Goal: Use online tool/utility: Utilize a website feature to perform a specific function

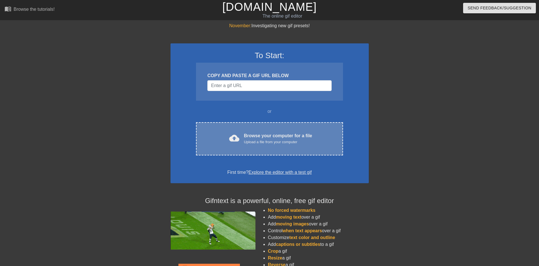
click at [248, 134] on div "Browse your computer for a file Upload a file from your computer" at bounding box center [278, 138] width 68 height 12
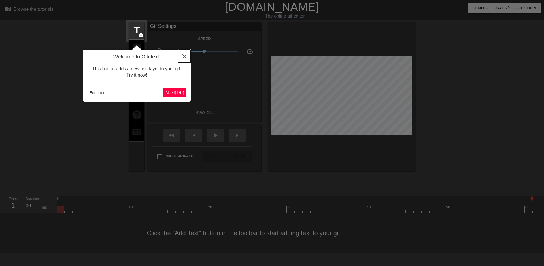
click at [186, 56] on button "Close" at bounding box center [184, 56] width 12 height 13
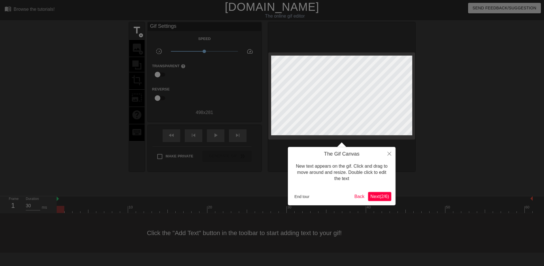
click at [169, 75] on div at bounding box center [272, 133] width 544 height 266
click at [301, 195] on button "End tour" at bounding box center [302, 196] width 20 height 9
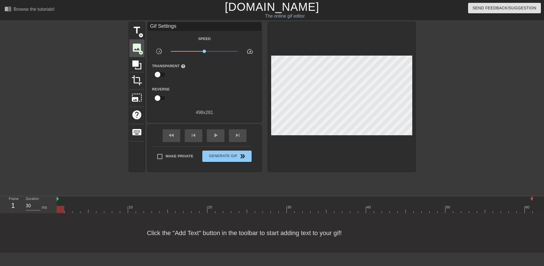
click at [137, 45] on span "image" at bounding box center [136, 47] width 11 height 11
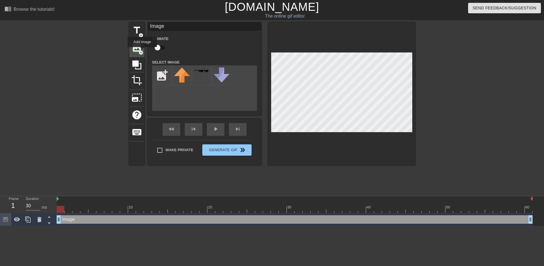
click at [142, 51] on span "add_circle" at bounding box center [141, 52] width 5 height 5
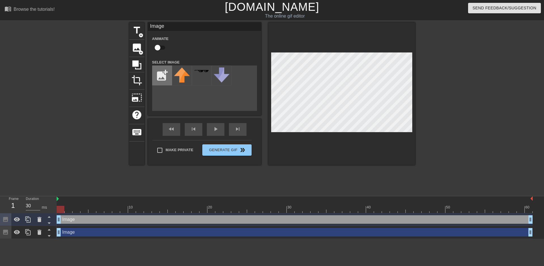
click at [163, 70] on input "file" at bounding box center [161, 75] width 19 height 19
type input "C:\fakepath\(One)yPlays.webp"
click at [161, 75] on input "file" at bounding box center [161, 75] width 19 height 19
click at [69, 218] on div "Image drag_handle drag_handle" at bounding box center [295, 219] width 476 height 9
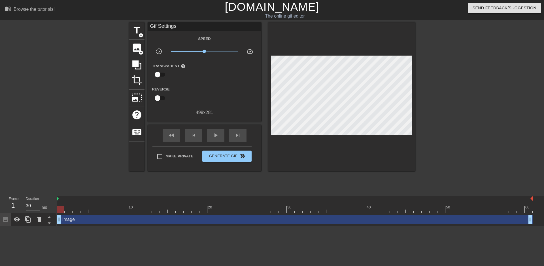
click at [74, 221] on div "Image drag_handle drag_handle" at bounding box center [295, 219] width 476 height 9
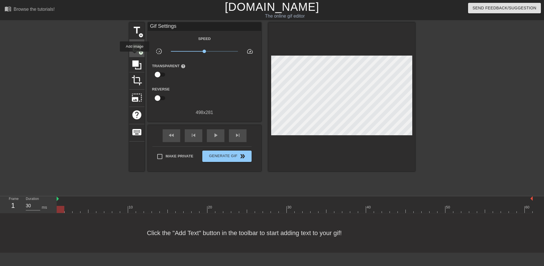
click at [134, 48] on span "image" at bounding box center [136, 47] width 11 height 11
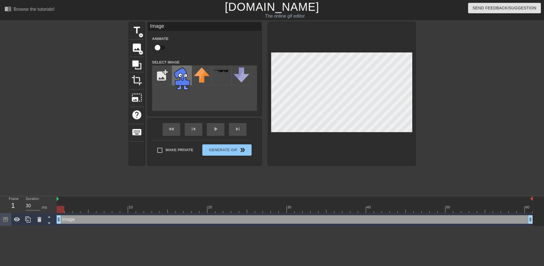
click at [182, 71] on img at bounding box center [182, 78] width 16 height 22
click at [60, 219] on div "Image drag_handle drag_handle" at bounding box center [295, 219] width 476 height 9
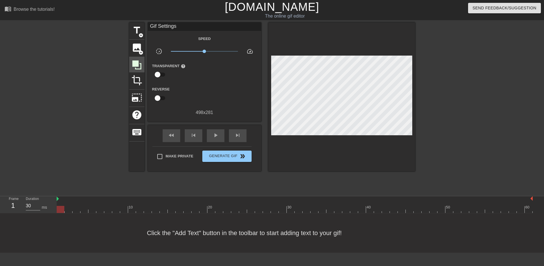
click at [141, 62] on icon at bounding box center [136, 65] width 11 height 11
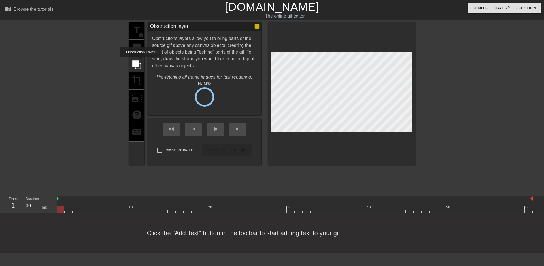
click at [137, 47] on div "title add_circle image add_circle crop photo_size_select_large help keyboard" at bounding box center [136, 93] width 15 height 143
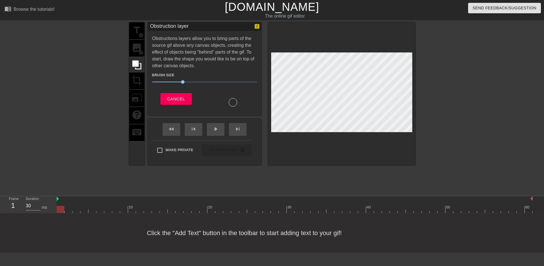
click at [138, 48] on div "title add_circle image add_circle crop photo_size_select_large help keyboard" at bounding box center [136, 93] width 15 height 143
click at [173, 97] on span "Cancel" at bounding box center [176, 98] width 18 height 7
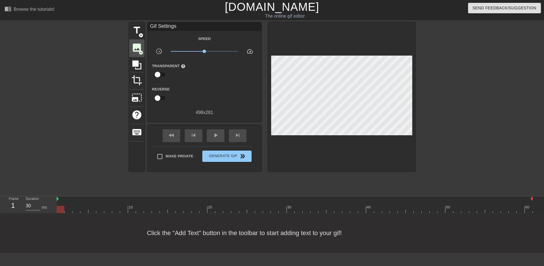
click at [141, 50] on span "add_circle" at bounding box center [141, 52] width 5 height 5
click at [137, 48] on span "image" at bounding box center [136, 47] width 11 height 11
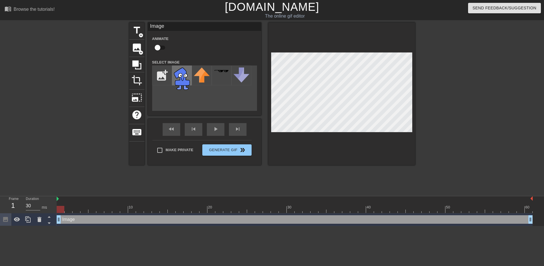
click at [185, 75] on img at bounding box center [182, 78] width 16 height 22
click at [69, 219] on div "Image drag_handle drag_handle" at bounding box center [295, 219] width 476 height 9
drag, startPoint x: 60, startPoint y: 221, endPoint x: 73, endPoint y: 218, distance: 12.8
click at [73, 218] on div "Image drag_handle drag_handle" at bounding box center [303, 219] width 460 height 9
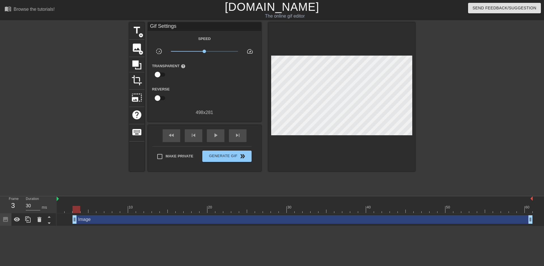
click at [226, 224] on div "Image drag_handle drag_handle" at bounding box center [295, 219] width 476 height 13
click at [182, 223] on div "Image drag_handle drag_handle" at bounding box center [303, 219] width 460 height 9
click at [368, 153] on div at bounding box center [341, 96] width 147 height 149
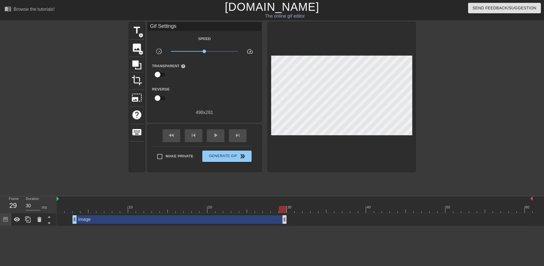
drag, startPoint x: 532, startPoint y: 217, endPoint x: 284, endPoint y: 218, distance: 247.4
click at [286, 218] on div "Image drag_handle drag_handle" at bounding box center [180, 219] width 214 height 9
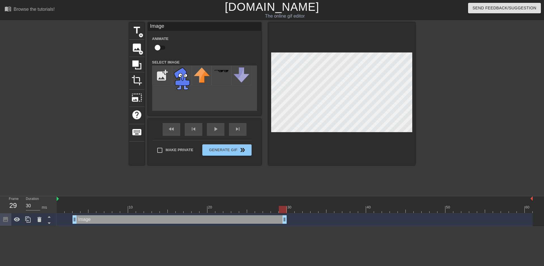
click at [265, 209] on div at bounding box center [295, 209] width 476 height 7
click at [261, 214] on div "Image drag_handle drag_handle" at bounding box center [295, 219] width 476 height 13
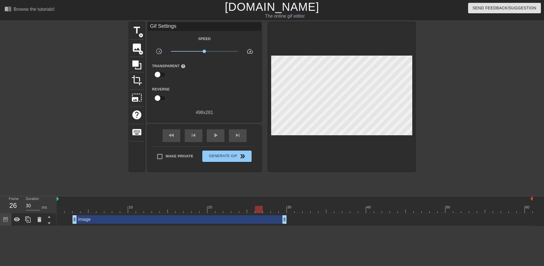
click at [260, 208] on div at bounding box center [295, 209] width 476 height 7
click at [219, 149] on div "Make Private Generate Gif double_arrow" at bounding box center [201, 157] width 99 height 22
type input "30"
click at [219, 150] on button "Generate Gif double_arrow" at bounding box center [226, 155] width 49 height 11
